Goal: Communication & Community: Share content

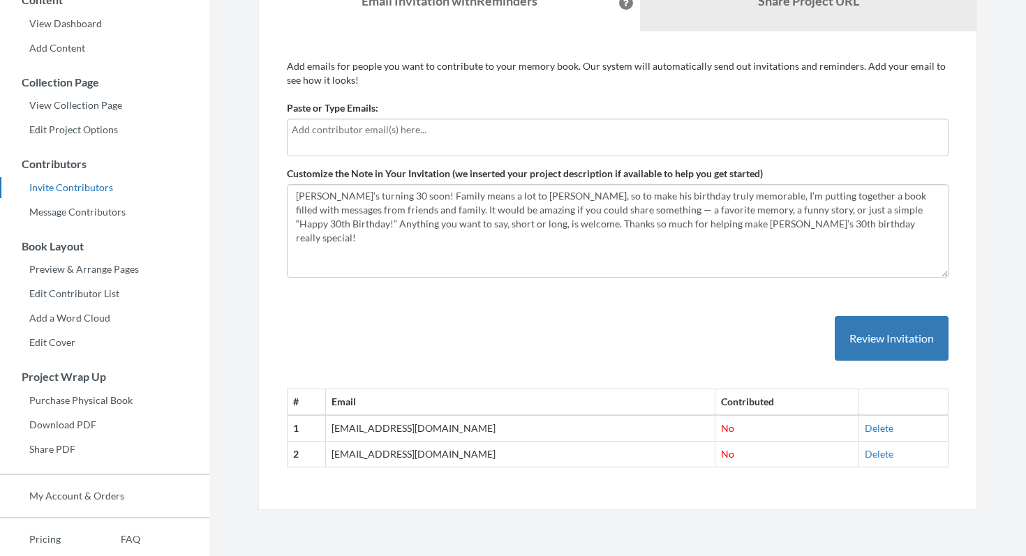
scroll to position [141, 0]
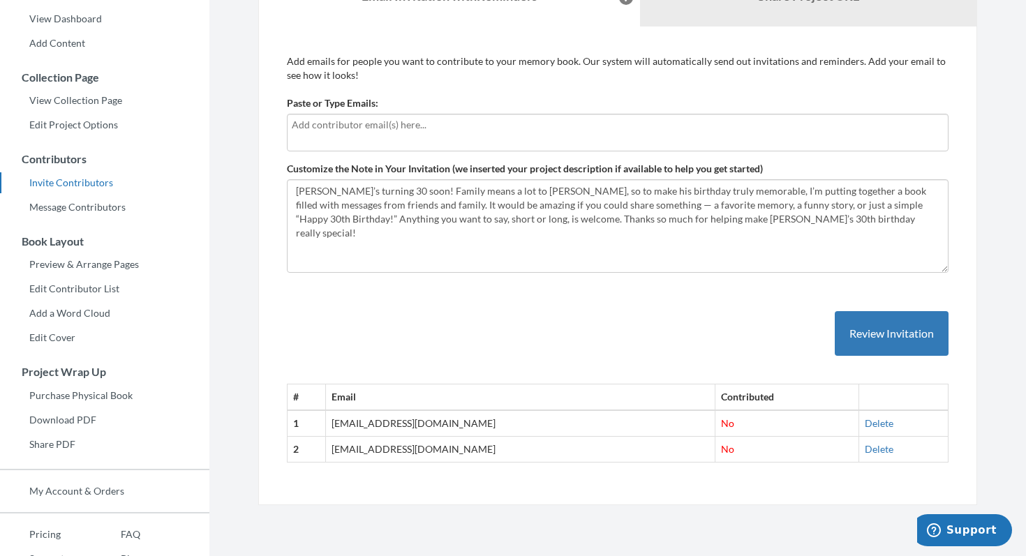
click at [519, 119] on input "text" at bounding box center [618, 124] width 652 height 15
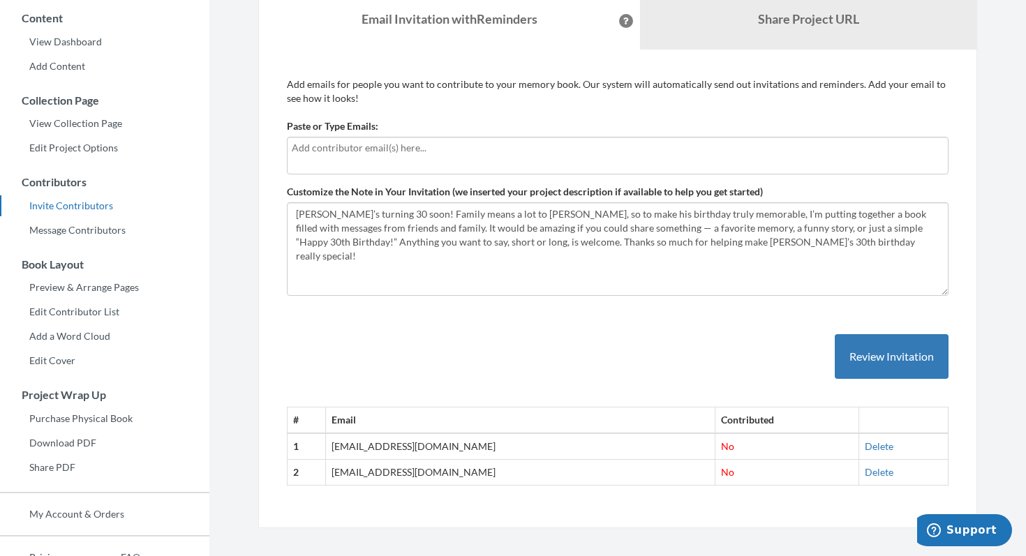
scroll to position [117, 0]
type input "[EMAIL_ADDRESS][DOMAIN_NAME]"
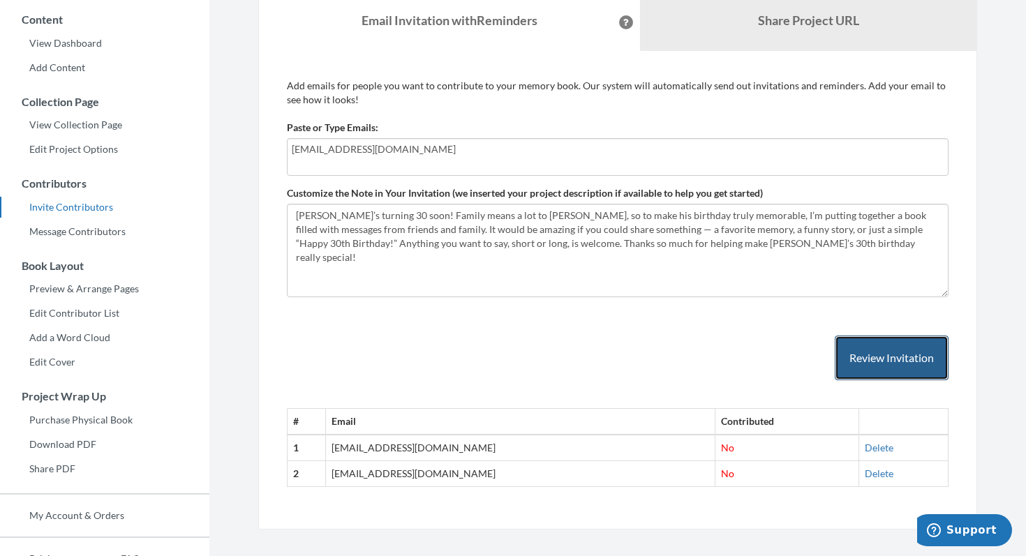
click at [904, 361] on button "Review Invitation" at bounding box center [892, 358] width 114 height 45
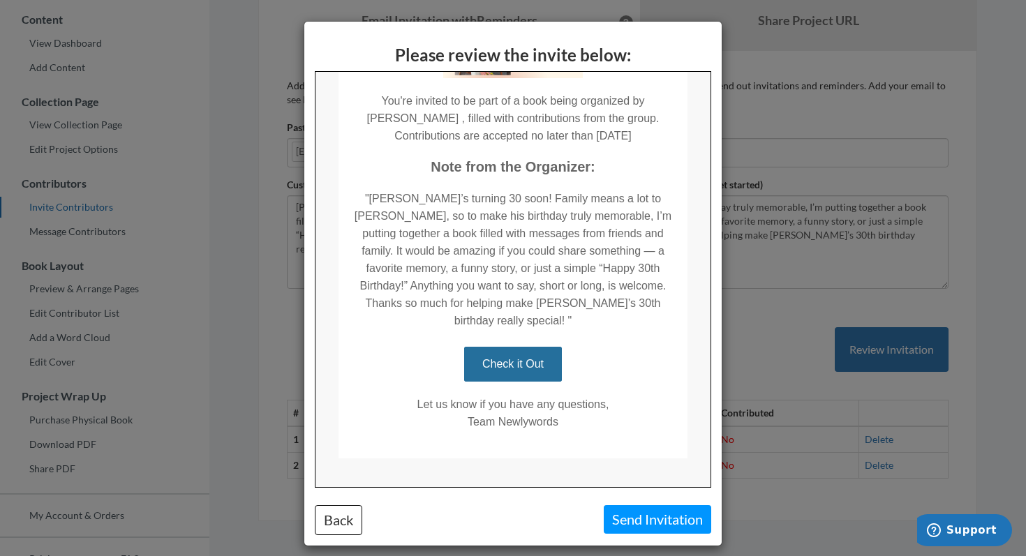
scroll to position [197, 0]
click at [351, 522] on button "Back" at bounding box center [338, 520] width 47 height 30
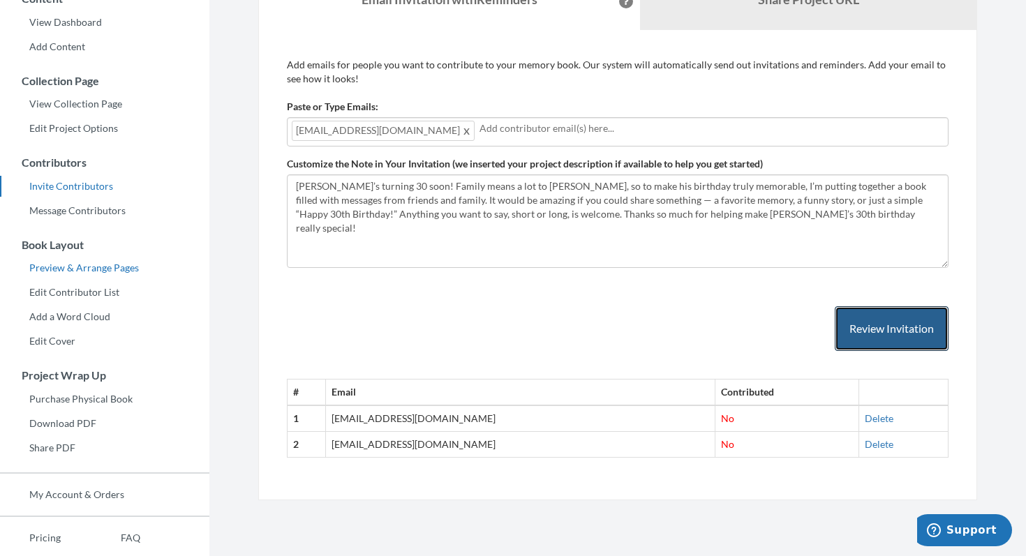
scroll to position [132, 0]
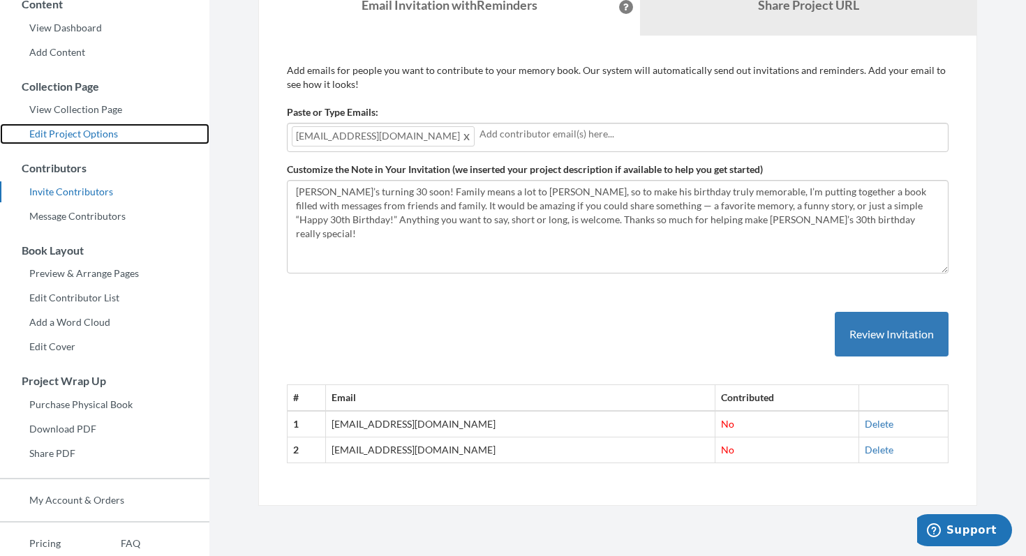
click at [91, 133] on link "Edit Project Options" at bounding box center [104, 134] width 209 height 21
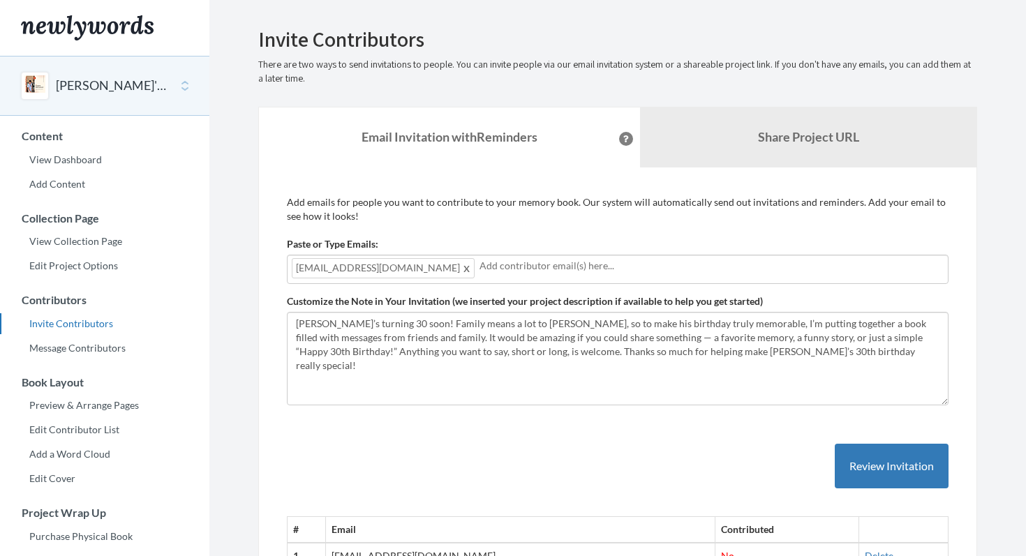
click at [522, 269] on input "text" at bounding box center [712, 265] width 464 height 15
type input "alexbenjack16@gmail.com"
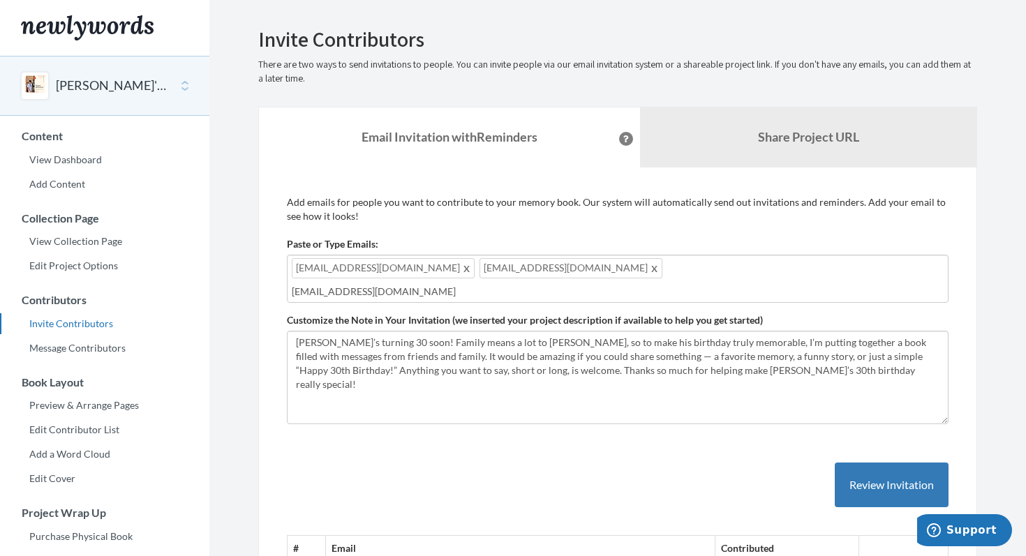
type input "cdbenjack@gmail.com"
type input "tjwalk47@gmail.com"
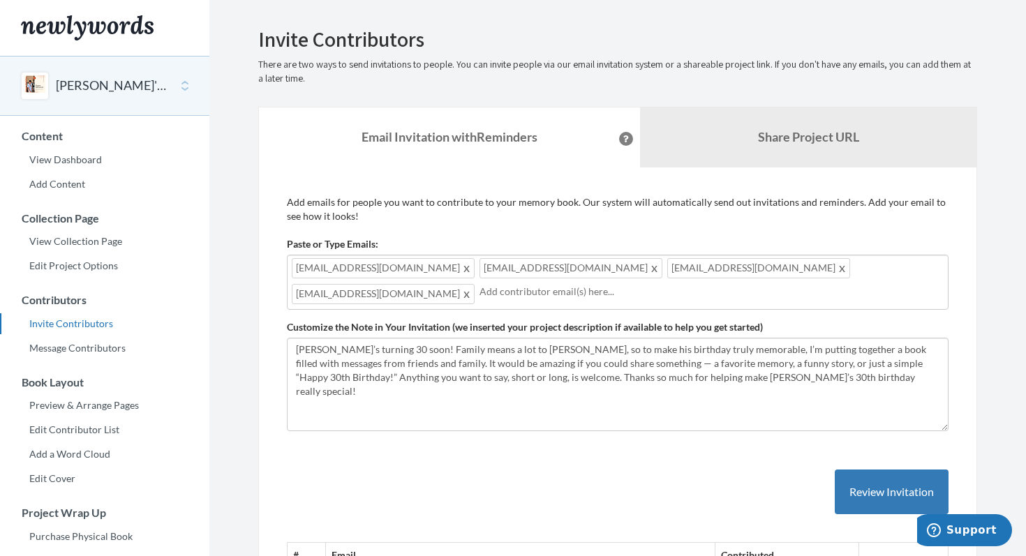
type input "c"
type input "chbarr41@gmail.com"
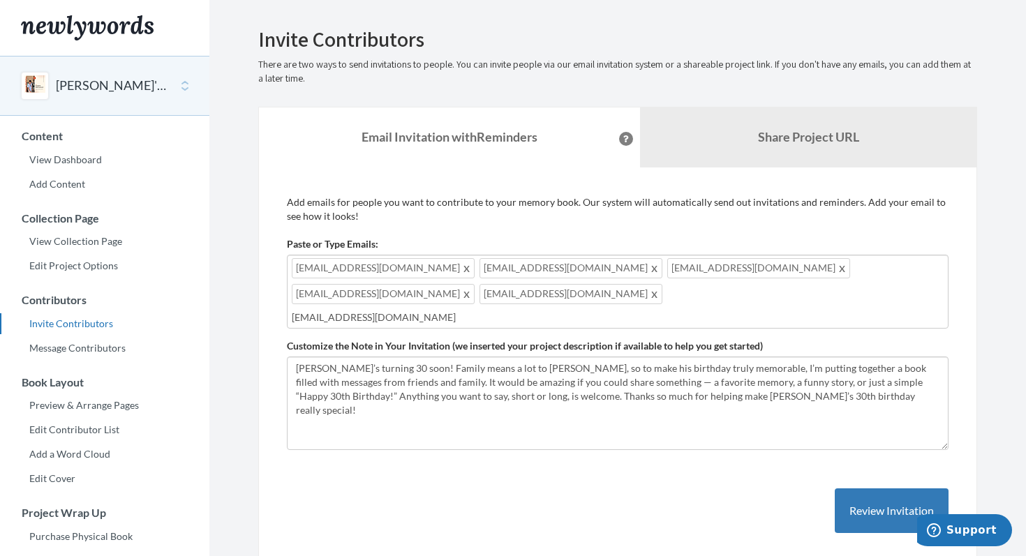
type input "leeslater027@gmail.com"
click at [885, 489] on button "Review Invitation" at bounding box center [892, 511] width 114 height 45
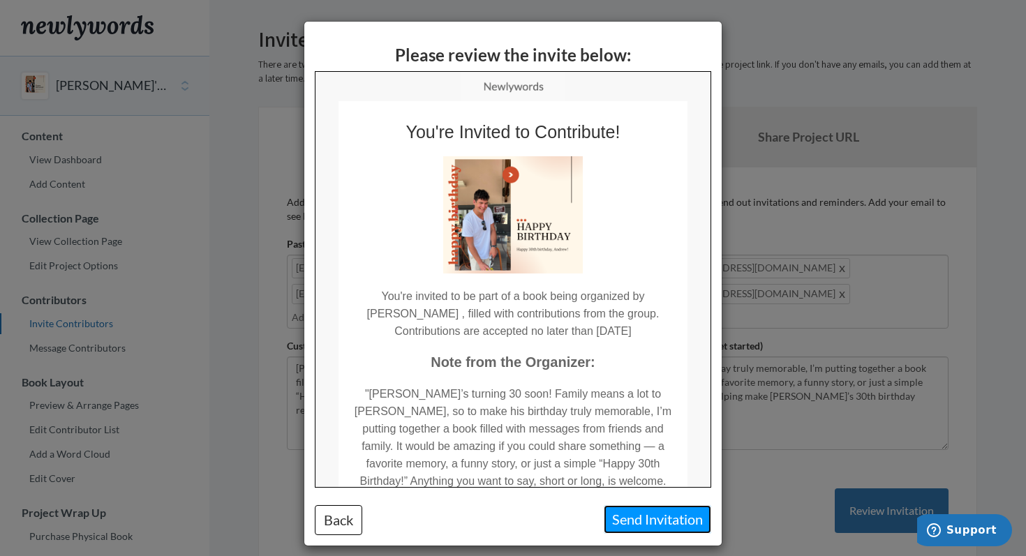
click at [682, 520] on button "Send Invitation" at bounding box center [658, 519] width 108 height 29
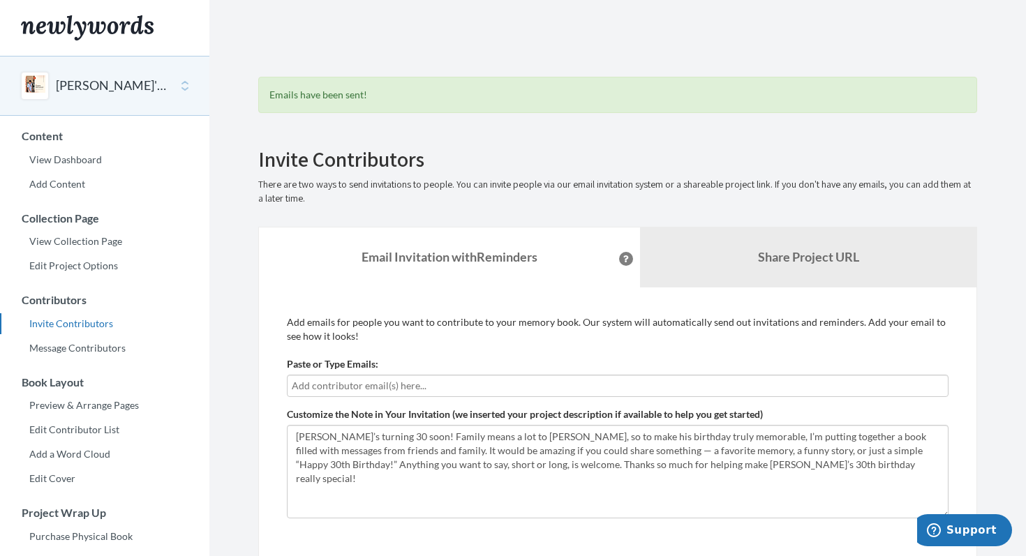
click at [550, 376] on div at bounding box center [618, 386] width 662 height 22
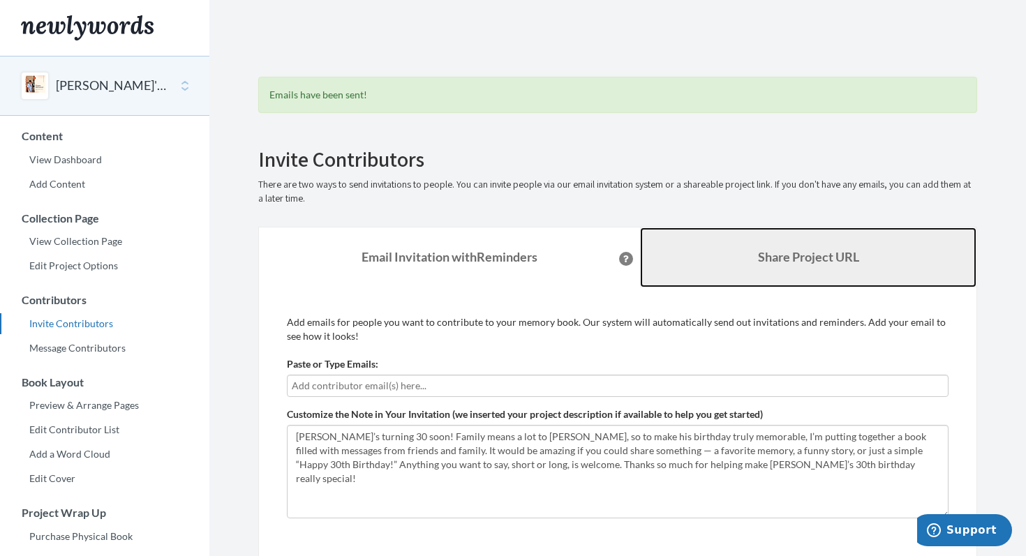
click at [723, 258] on link "Share Project URL" at bounding box center [808, 258] width 337 height 60
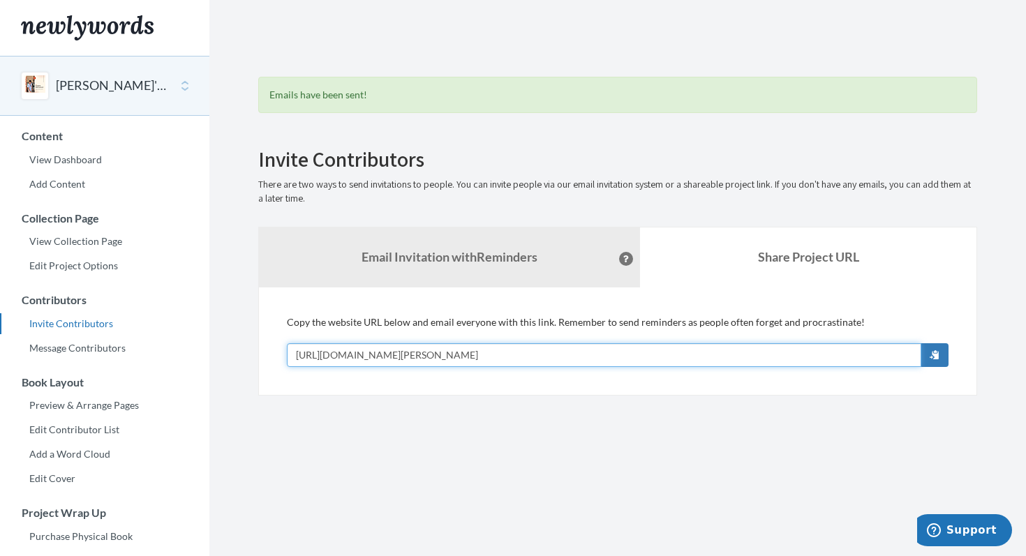
click at [554, 353] on input "[URL][DOMAIN_NAME][PERSON_NAME]" at bounding box center [604, 355] width 635 height 24
